Goal: Information Seeking & Learning: Learn about a topic

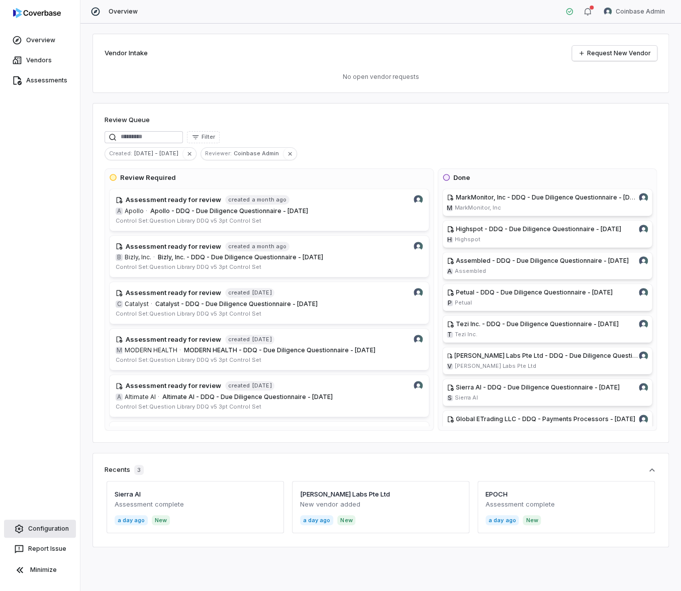
click at [38, 528] on link "Configuration" at bounding box center [40, 528] width 72 height 18
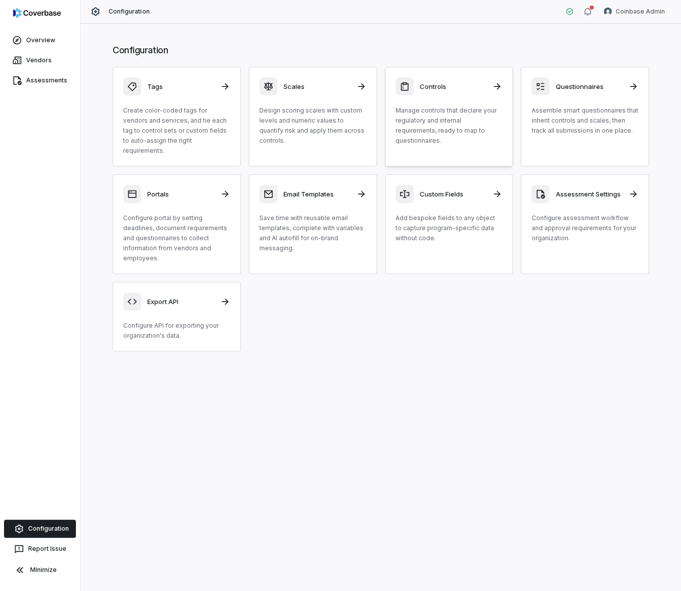
click at [436, 119] on p "Manage controls that declare your regulatory and internal requirements, ready t…" at bounding box center [448, 125] width 107 height 40
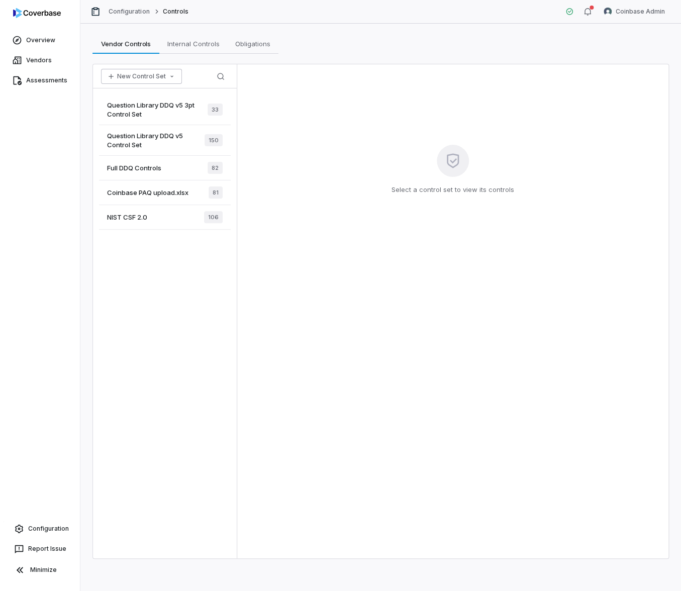
click at [153, 71] on button "New Control Set" at bounding box center [141, 76] width 81 height 15
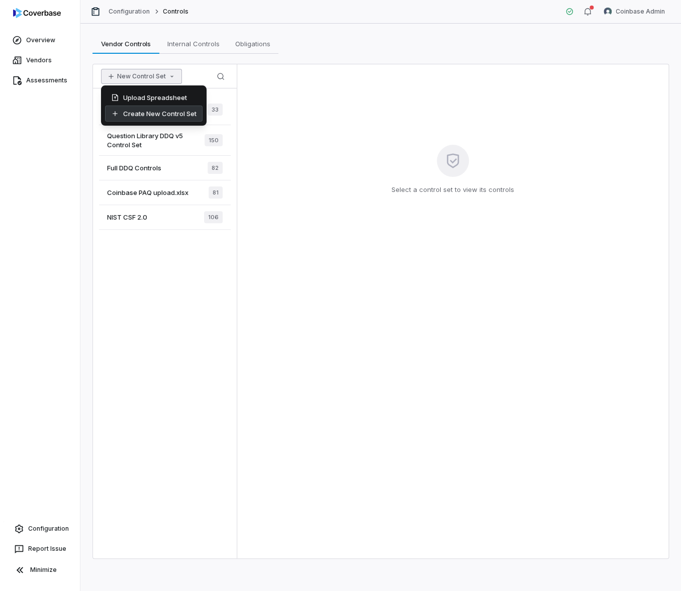
click at [157, 114] on div "Create New Control Set" at bounding box center [153, 113] width 97 height 16
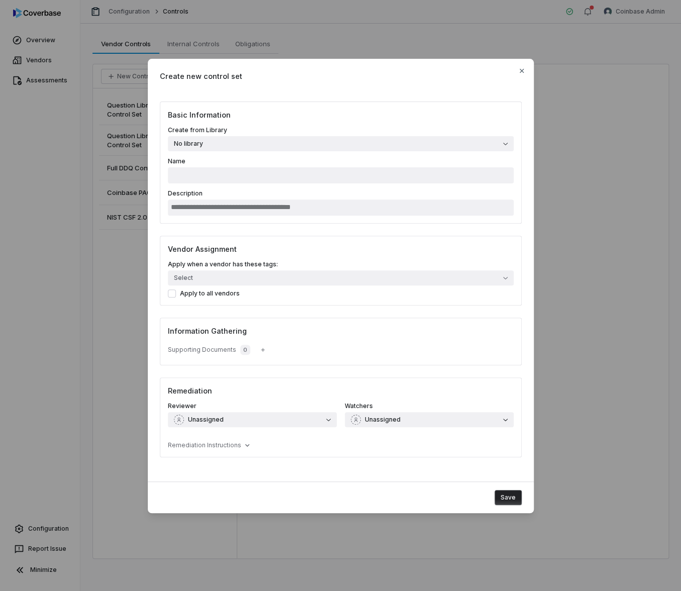
click at [301, 45] on div "Create new control set Basic Information Create from Library No library Name De…" at bounding box center [340, 296] width 681 height 506
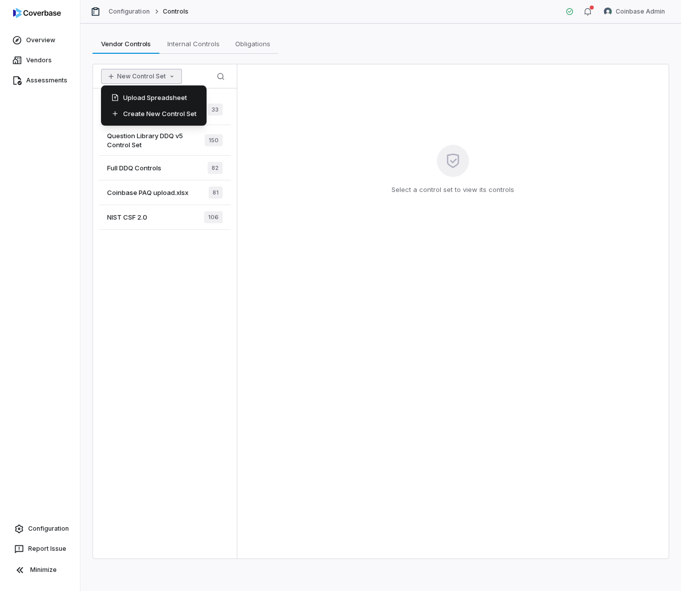
click at [168, 76] on icon "button" at bounding box center [172, 76] width 8 height 8
click at [156, 96] on div "Upload Spreadsheet" at bounding box center [153, 97] width 97 height 16
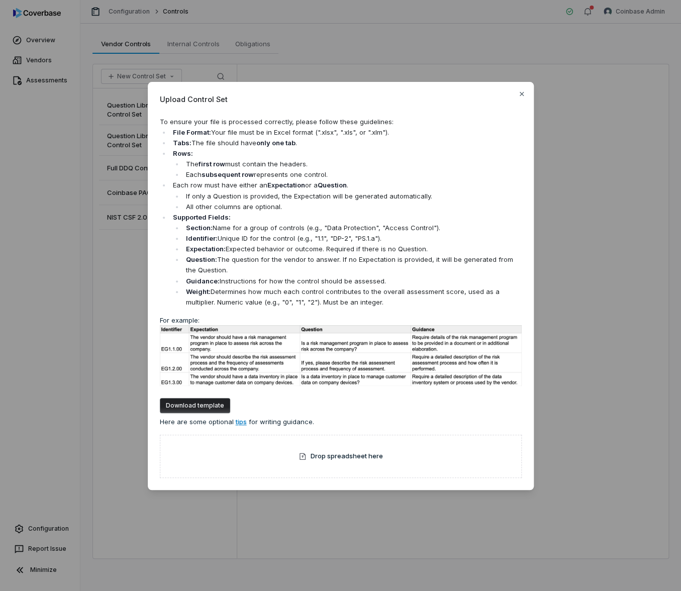
click at [286, 190] on p "Each row must have either an Expectation or a Question ." at bounding box center [347, 185] width 349 height 11
click at [281, 184] on strong "Expectation" at bounding box center [286, 185] width 38 height 8
click at [237, 215] on p "Supported Fields:" at bounding box center [347, 217] width 349 height 11
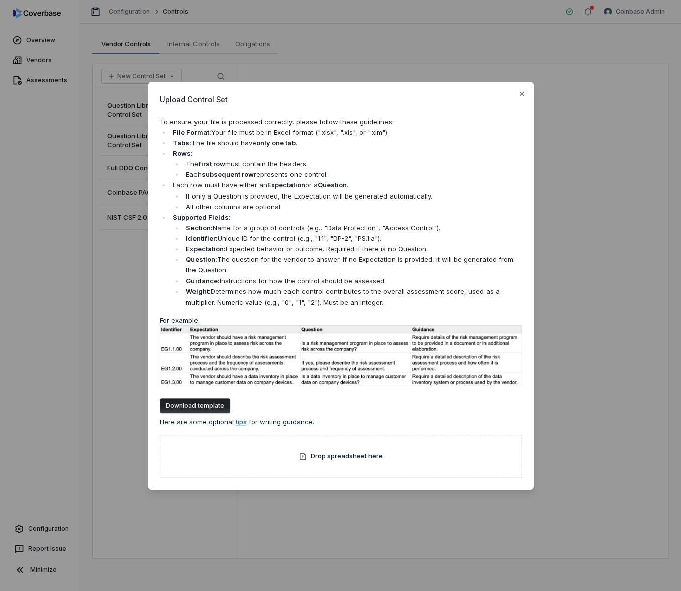
click at [202, 258] on strong "Question:" at bounding box center [201, 259] width 31 height 8
click at [207, 286] on li "Weight: Determines how much each control contributes to the overall assessment …" at bounding box center [352, 296] width 338 height 21
click at [472, 39] on div "Upload Control Set To ensure your file is processed correctly, please follow th…" at bounding box center [340, 295] width 681 height 591
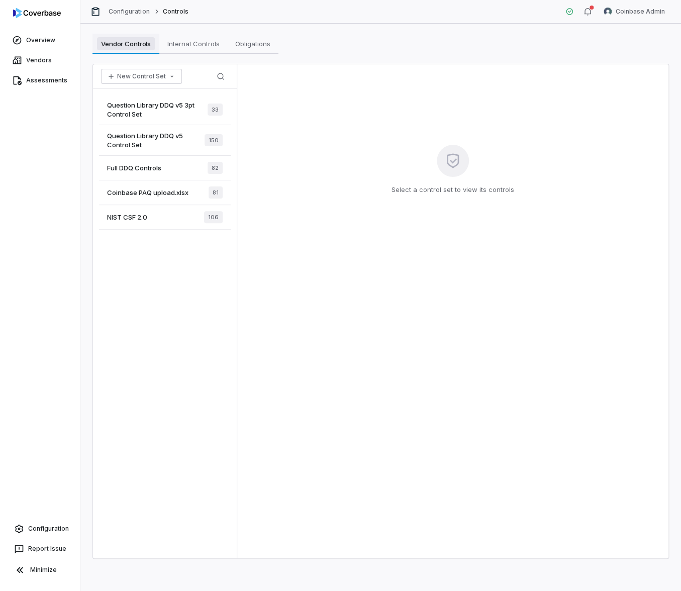
click at [129, 35] on link "Vendor Controls Vendor Controls" at bounding box center [125, 44] width 67 height 20
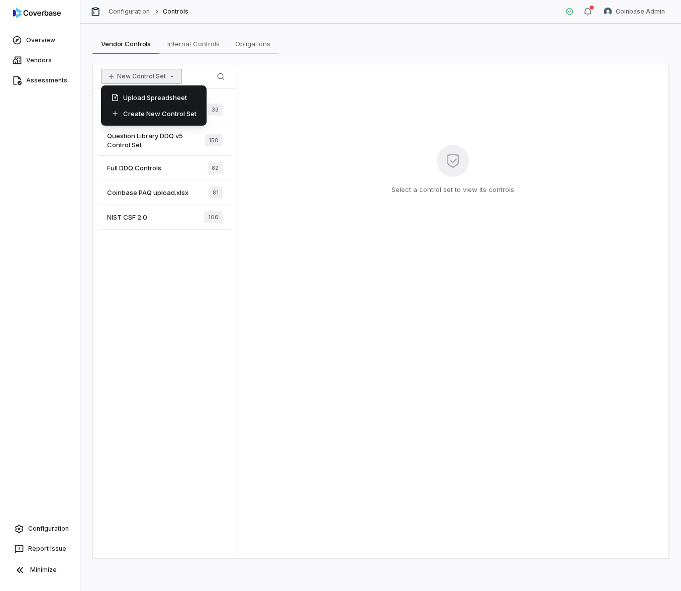
click at [131, 69] on button "New Control Set" at bounding box center [141, 76] width 81 height 15
click at [136, 90] on div "Upload Spreadsheet" at bounding box center [153, 97] width 97 height 16
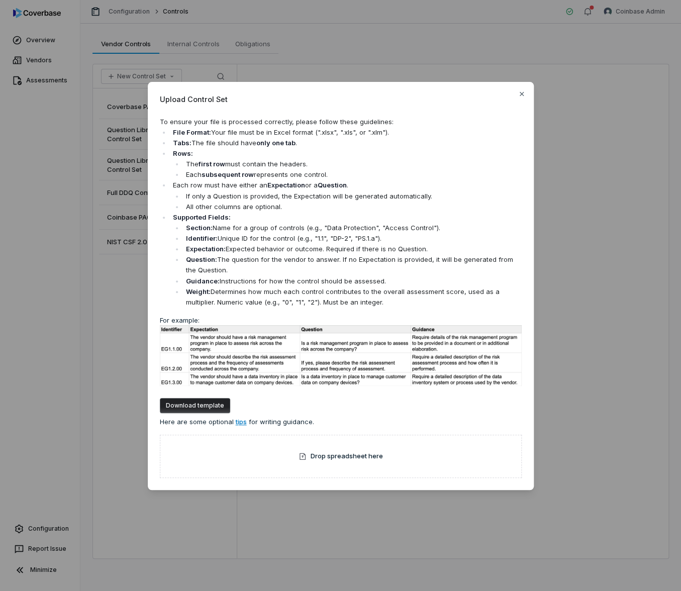
click at [82, 261] on div "Upload Control Set To ensure your file is processed correctly, please follow th…" at bounding box center [340, 296] width 681 height 460
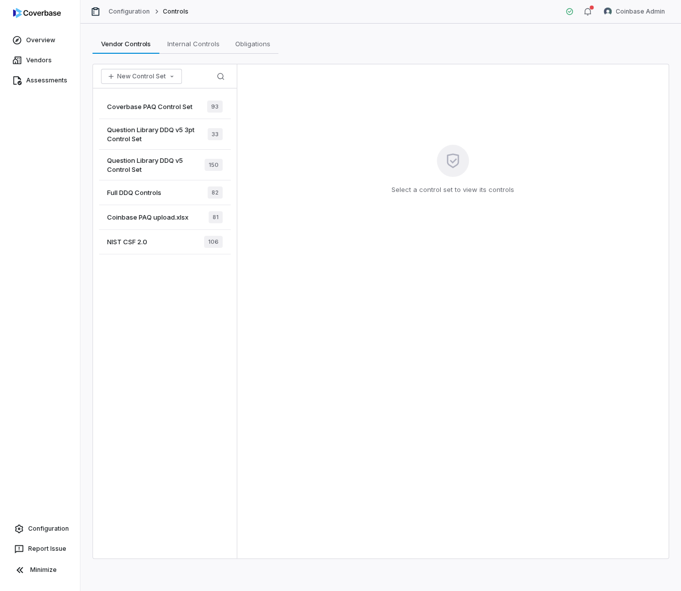
click at [168, 103] on span "Coverbase PAQ Control Set" at bounding box center [149, 106] width 85 height 9
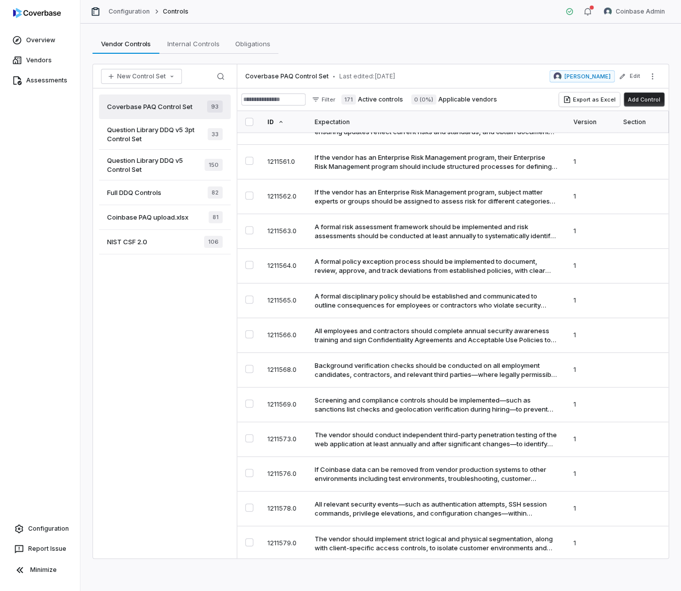
scroll to position [867, 0]
click at [410, 239] on td "A formal risk assessment framework should be implemented and risk assessments s…" at bounding box center [437, 231] width 259 height 35
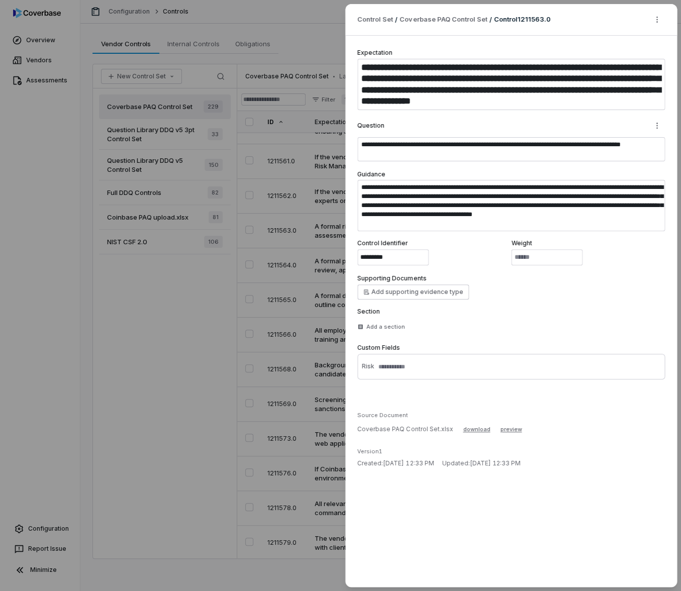
click at [318, 262] on div "**********" at bounding box center [340, 295] width 681 height 591
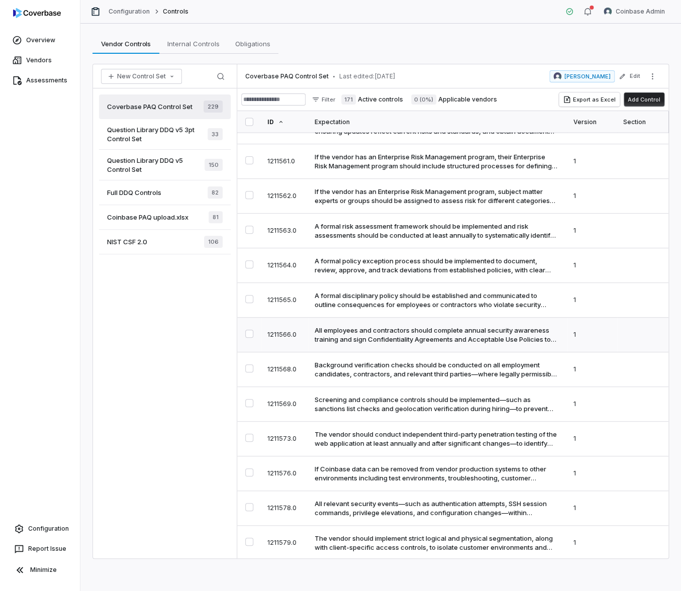
click at [336, 339] on div "All employees and contractors should complete annual security awareness trainin…" at bounding box center [435, 335] width 243 height 18
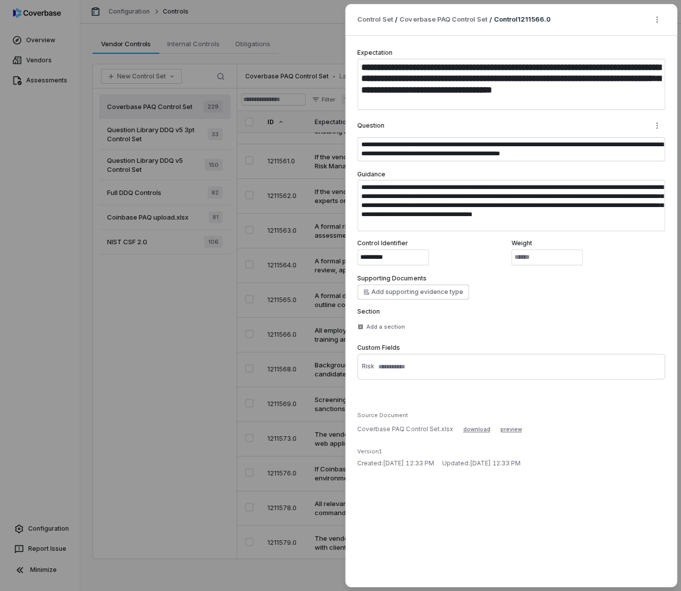
click at [292, 363] on div "**********" at bounding box center [340, 295] width 681 height 591
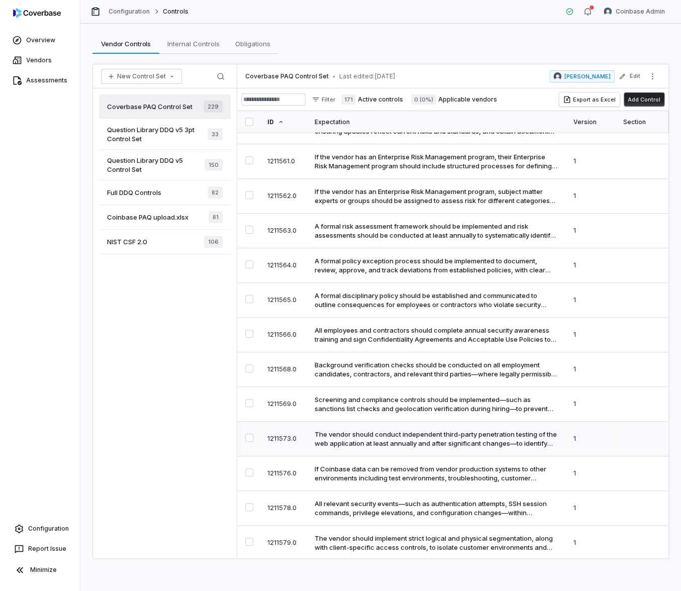
click at [337, 430] on div "The vendor should conduct independent third-party penetration testing of the we…" at bounding box center [435, 439] width 243 height 18
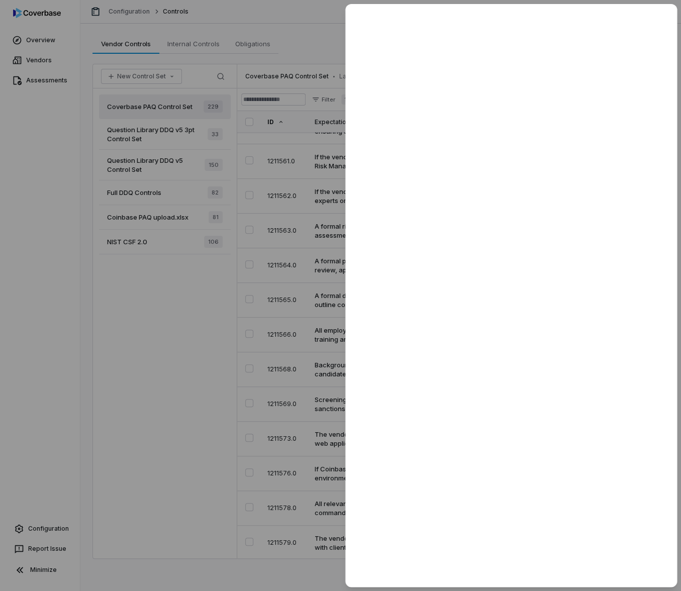
click at [310, 424] on div at bounding box center [340, 295] width 681 height 591
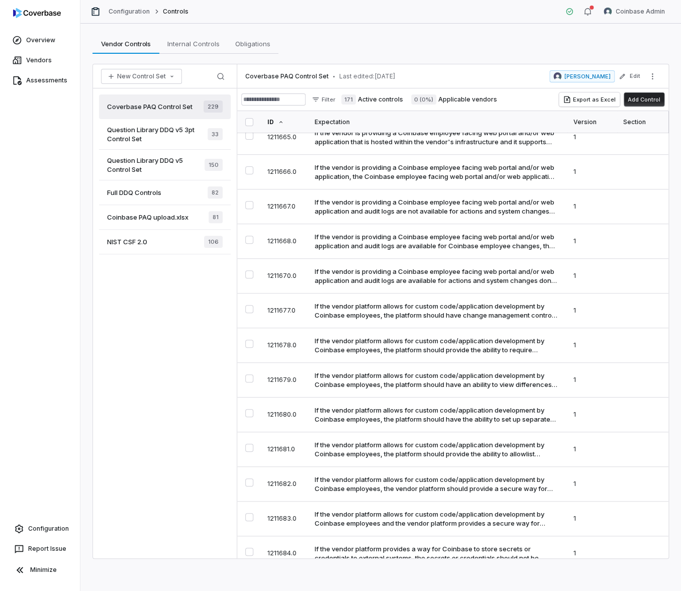
scroll to position [3756, 0]
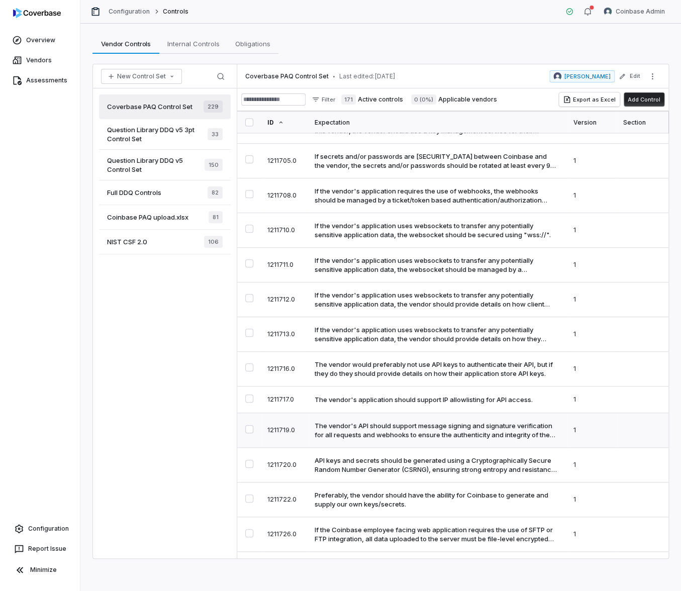
click at [338, 421] on div "The vendor's API should support message signing and signature verification for …" at bounding box center [435, 430] width 243 height 18
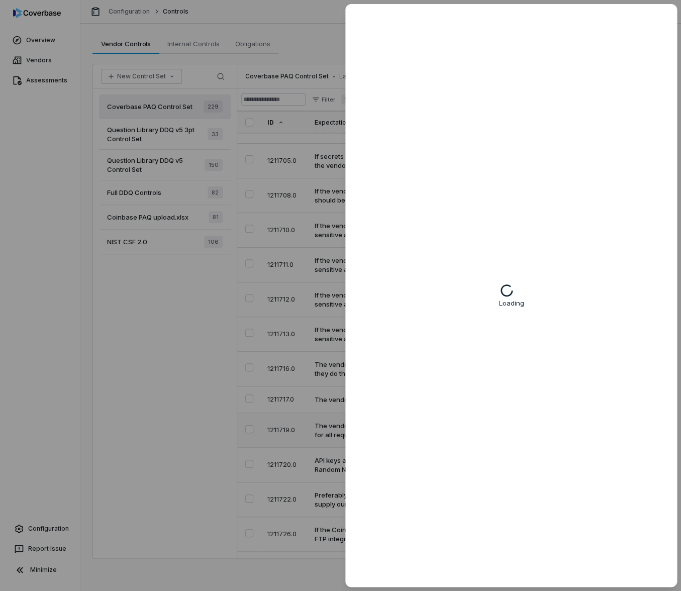
type textarea "*"
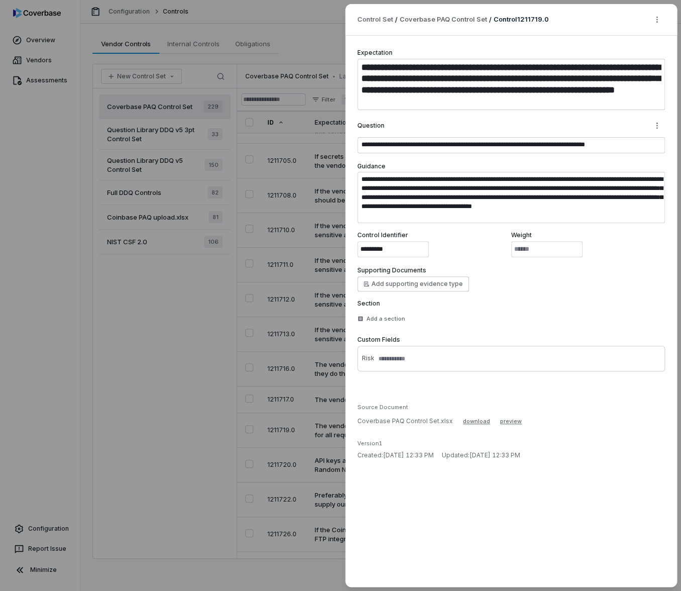
click at [245, 344] on div "**********" at bounding box center [340, 295] width 681 height 591
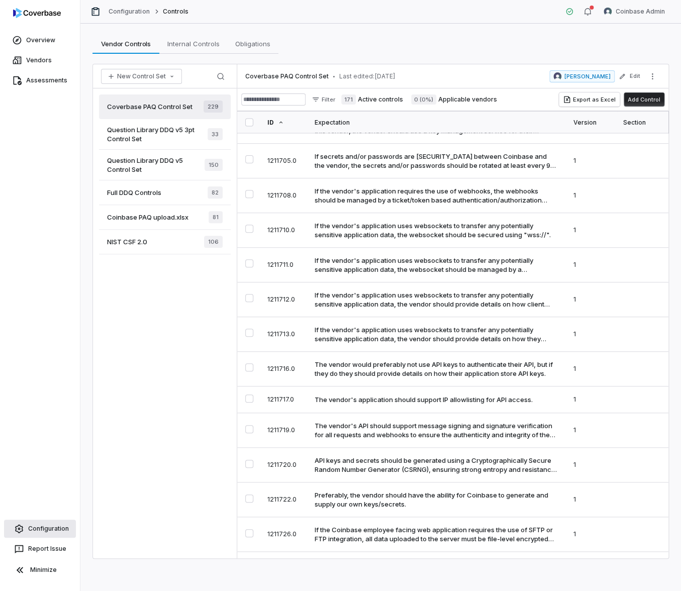
click at [42, 528] on link "Configuration" at bounding box center [40, 528] width 72 height 18
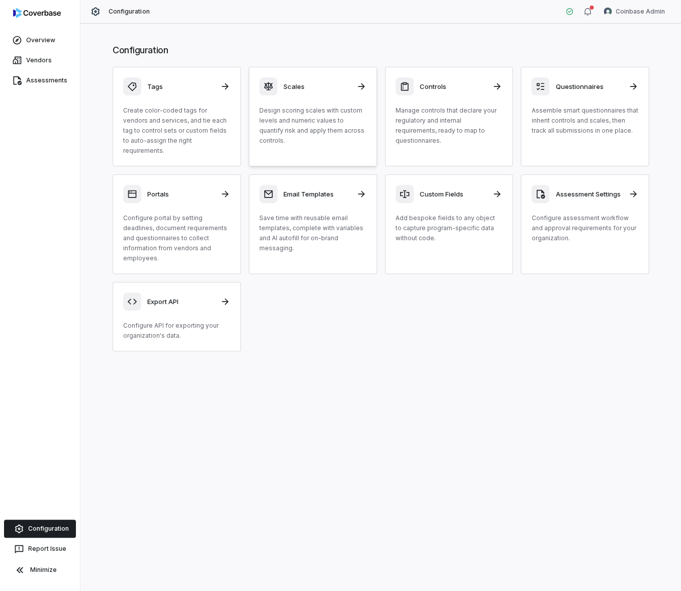
click at [317, 127] on p "Design scoring scales with custom levels and numeric values to quantify risk an…" at bounding box center [312, 125] width 107 height 40
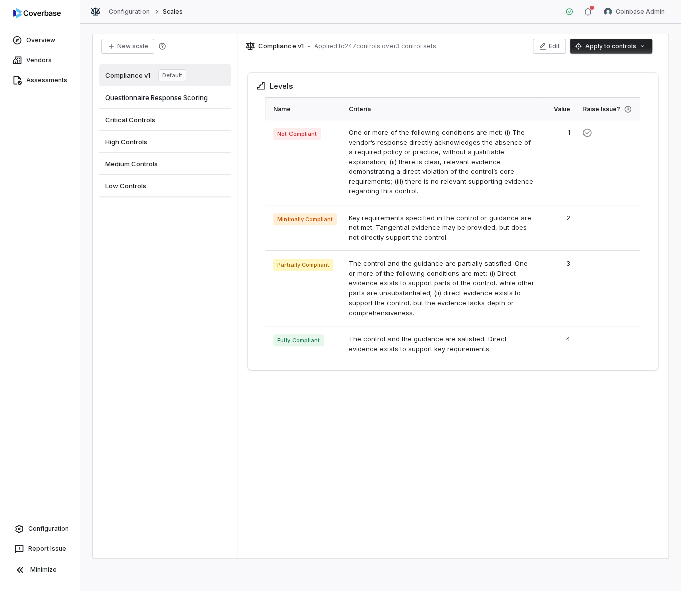
click at [169, 138] on div "High Controls" at bounding box center [165, 142] width 132 height 22
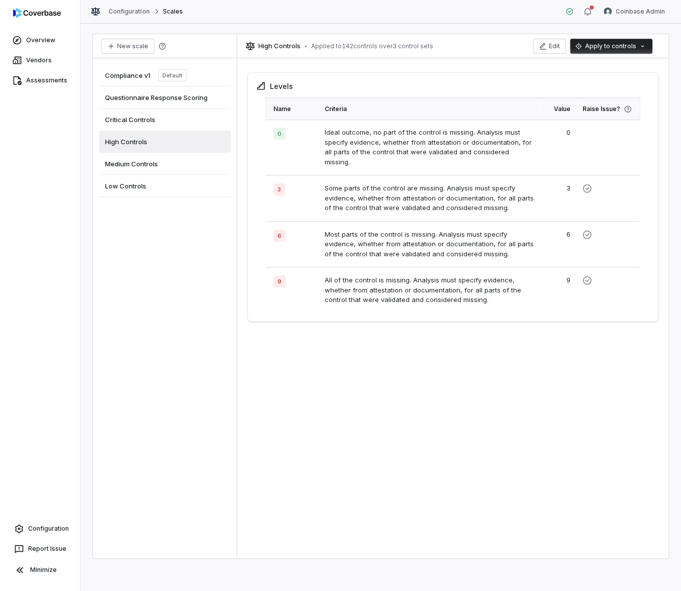
click at [616, 41] on html "Overview Vendors Assessments Configuration Report Issue Minimize Configuration …" at bounding box center [340, 295] width 681 height 591
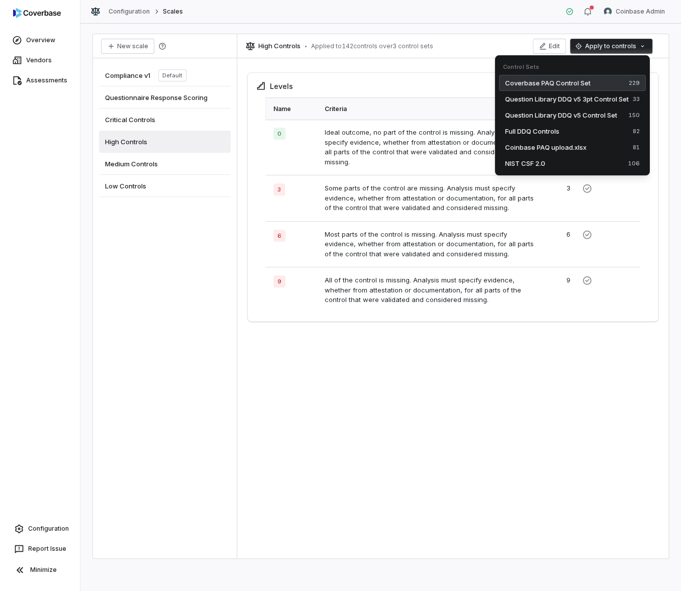
click at [553, 85] on span "Coverbase PAQ Control Set" at bounding box center [547, 83] width 85 height 10
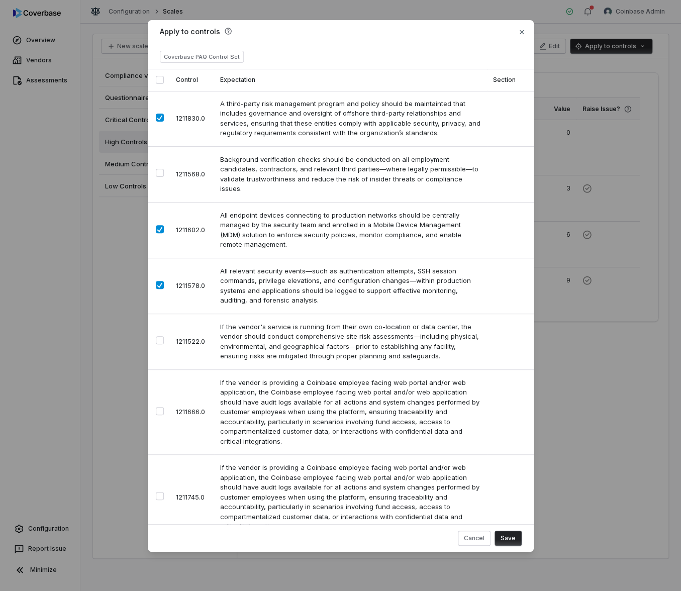
click at [93, 327] on div "Apply to controls Coverbase PAQ Control Set Control Expectation Section 1211830…" at bounding box center [340, 295] width 681 height 583
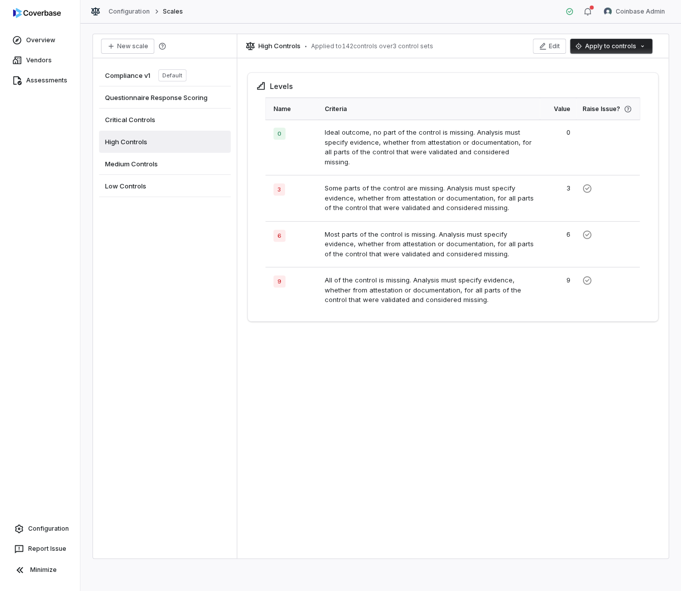
click at [144, 113] on div "Critical Controls" at bounding box center [165, 120] width 132 height 22
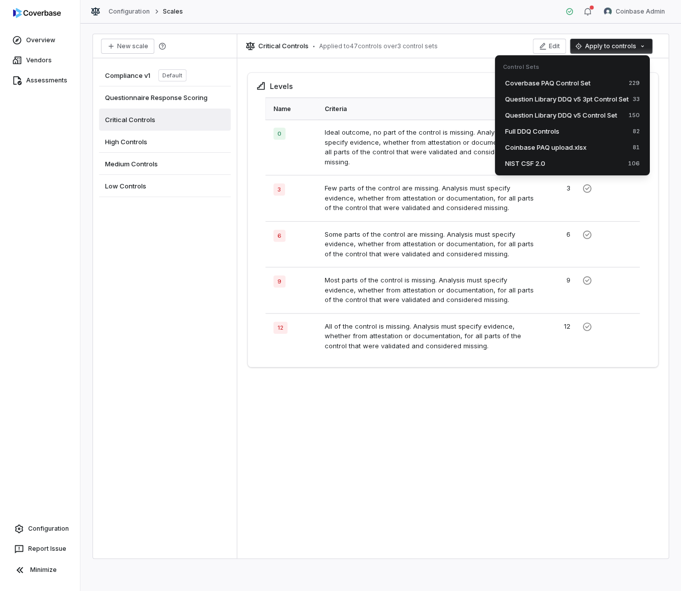
click at [598, 46] on html "Overview Vendors Assessments Configuration Report Issue Minimize Configuration …" at bounding box center [340, 295] width 681 height 591
click at [572, 78] on span "Coverbase PAQ Control Set" at bounding box center [547, 83] width 85 height 10
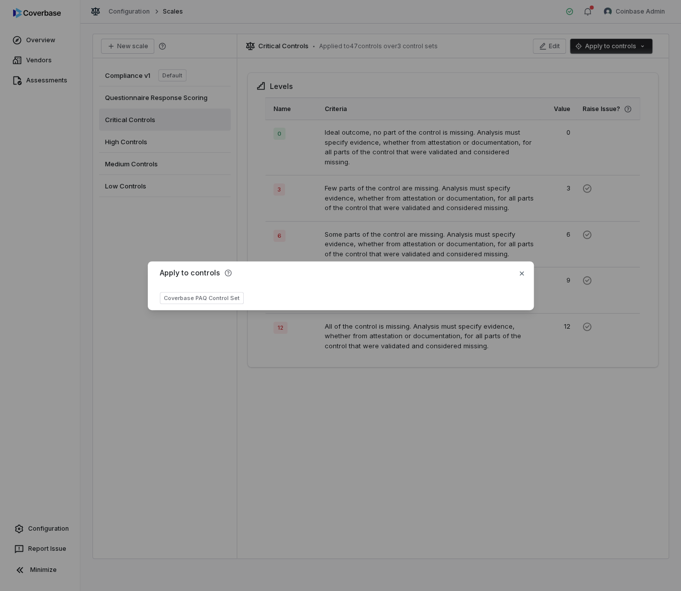
click at [140, 253] on div "Apply to controls Coverbase PAQ Control Set Close" at bounding box center [340, 295] width 681 height 100
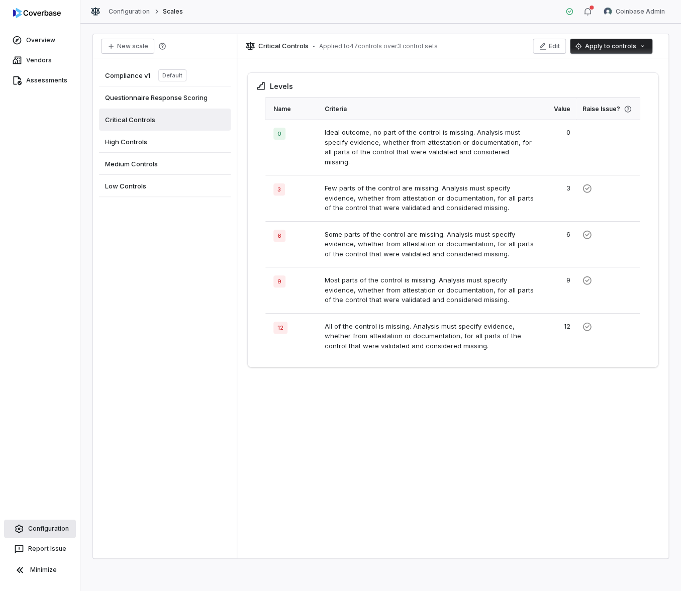
click at [52, 529] on link "Configuration" at bounding box center [40, 528] width 72 height 18
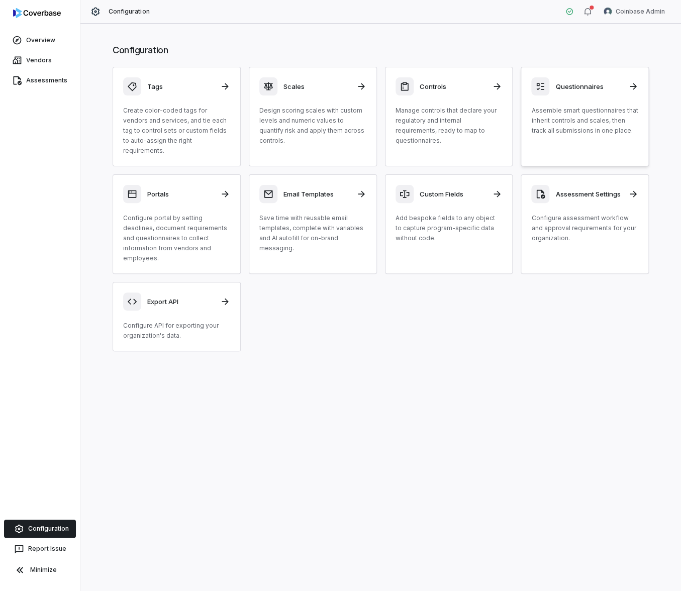
click at [594, 114] on p "Assemble smart questionnaires that inherit controls and scales, then track all …" at bounding box center [584, 120] width 107 height 30
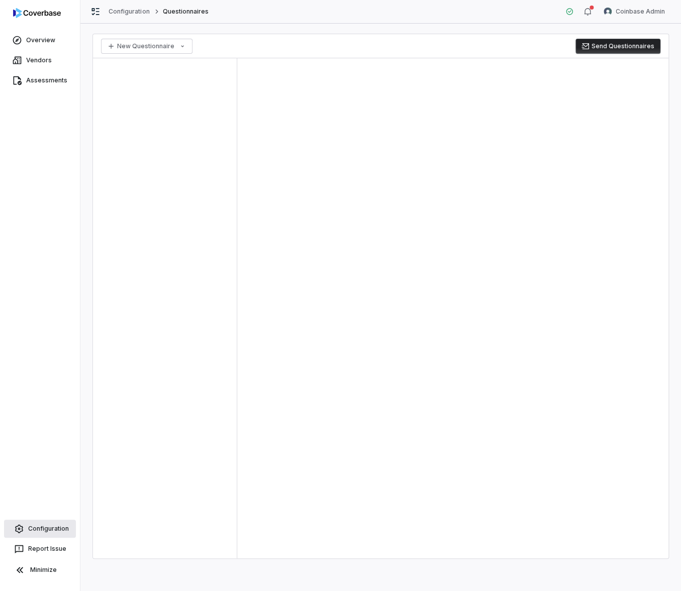
click at [53, 524] on link "Configuration" at bounding box center [40, 528] width 72 height 18
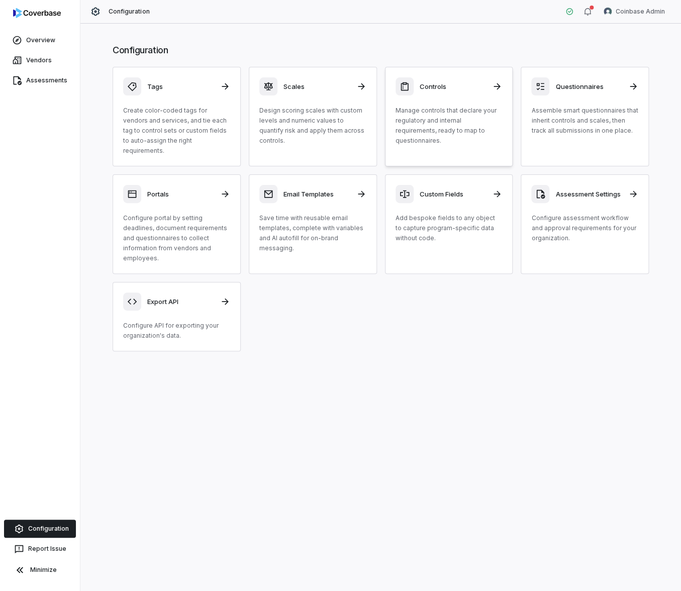
click at [451, 124] on p "Manage controls that declare your regulatory and internal requirements, ready t…" at bounding box center [448, 125] width 107 height 40
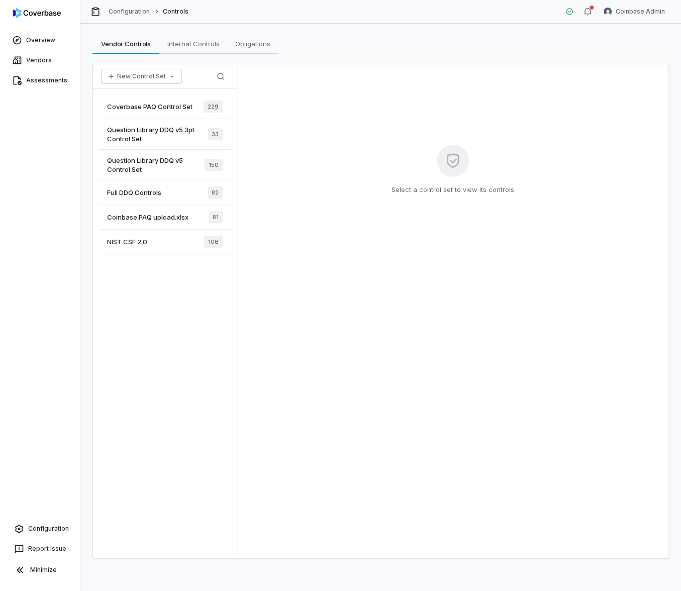
click at [167, 110] on span "Coverbase PAQ Control Set" at bounding box center [149, 106] width 85 height 9
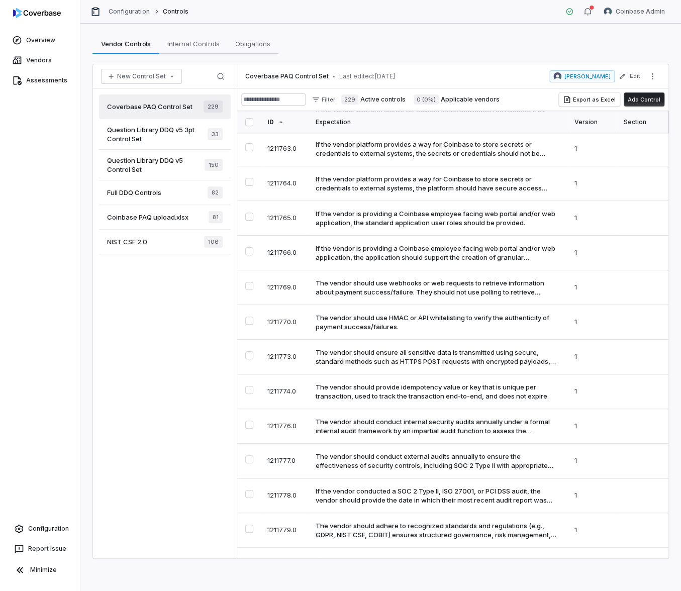
scroll to position [7446, 0]
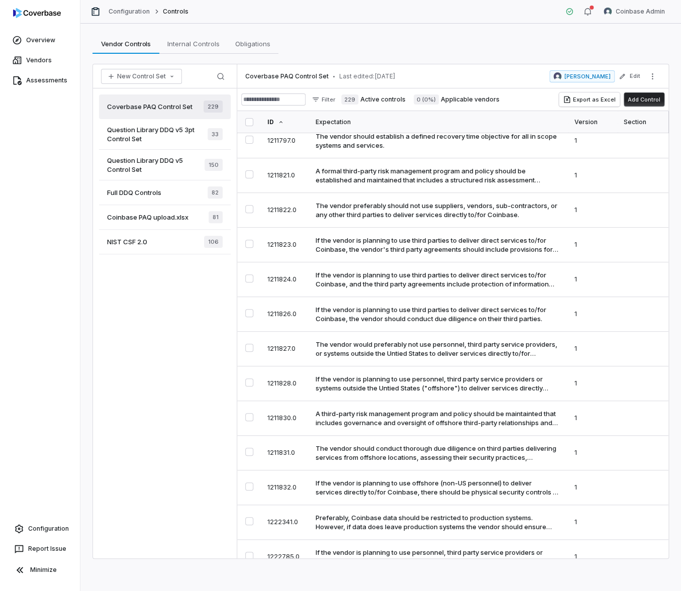
click at [171, 104] on span "Coverbase PAQ Control Set" at bounding box center [149, 106] width 85 height 9
click at [205, 301] on div "Coverbase PAQ Control Set 229 Question Library DDQ v5 3pt Control Set 33 Questi…" at bounding box center [165, 323] width 144 height 470
